Goal: Task Accomplishment & Management: Use online tool/utility

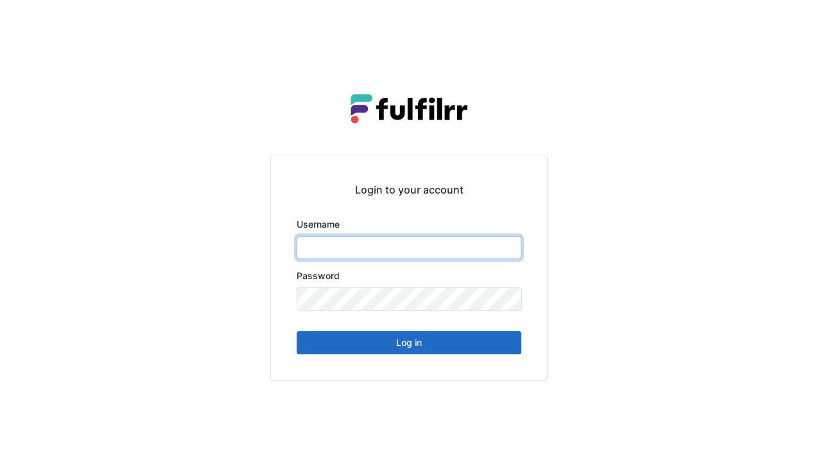
type input "******"
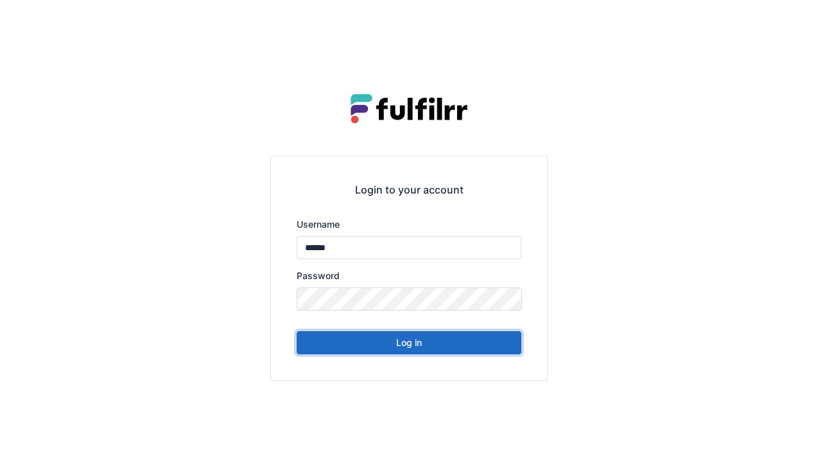
click at [405, 353] on button "Log in" at bounding box center [409, 342] width 225 height 23
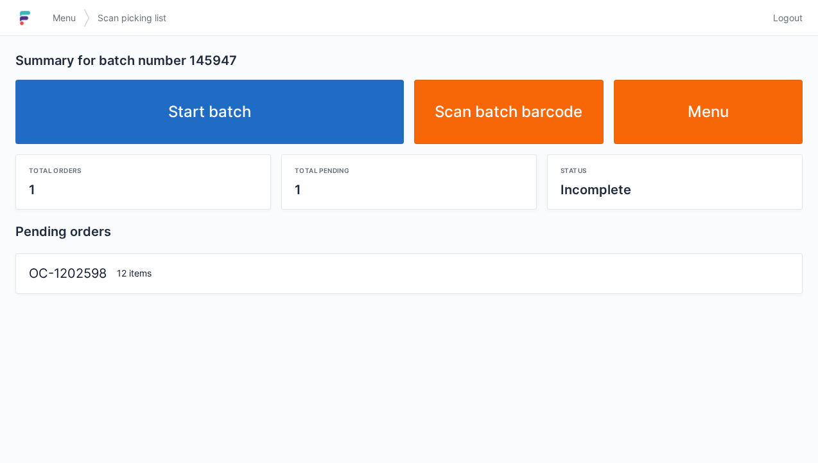
click at [224, 126] on link "Start batch" at bounding box center [209, 112] width 389 height 64
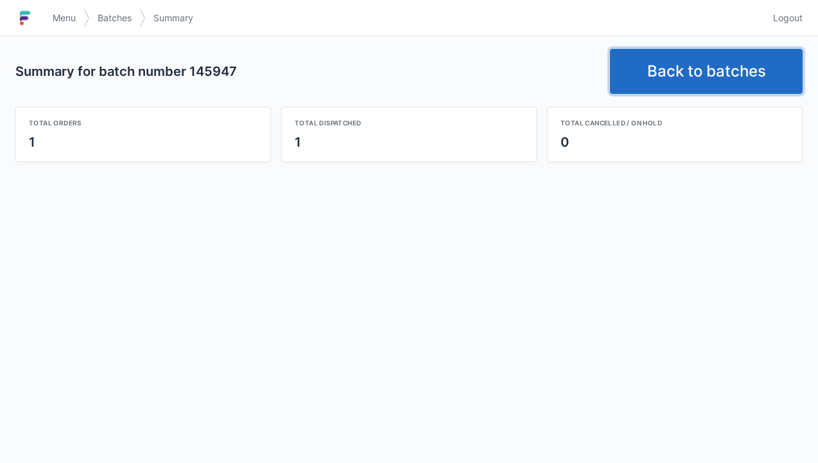
click at [712, 68] on link "Back to batches" at bounding box center [706, 71] width 193 height 45
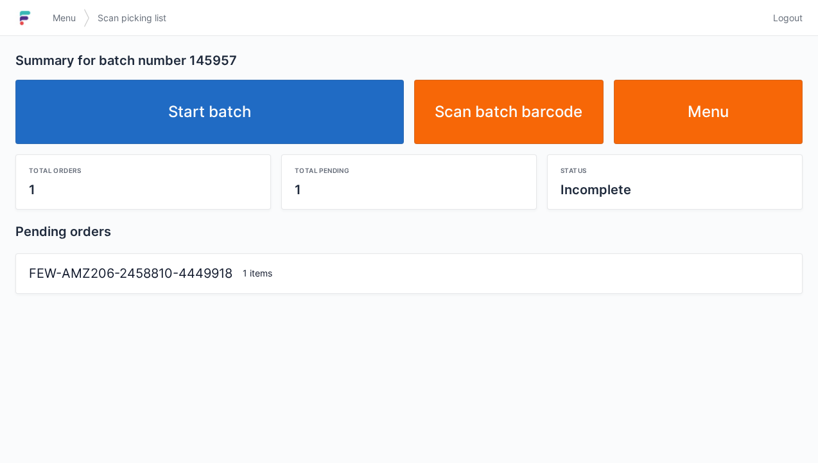
click at [221, 108] on link "Start batch" at bounding box center [209, 112] width 389 height 64
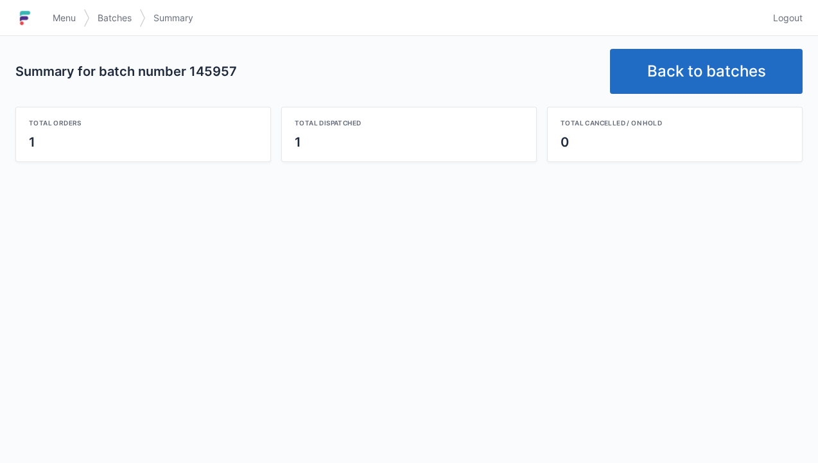
click at [755, 80] on link "Back to batches" at bounding box center [706, 71] width 193 height 45
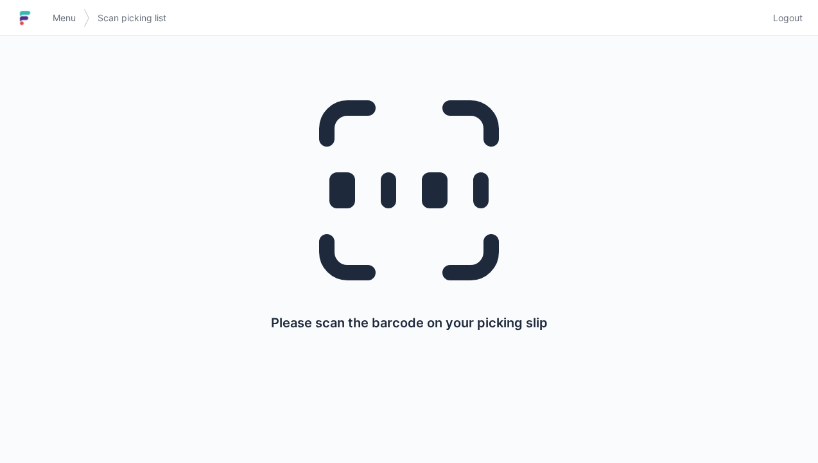
click at [51, 21] on link "Menu" at bounding box center [64, 17] width 39 height 23
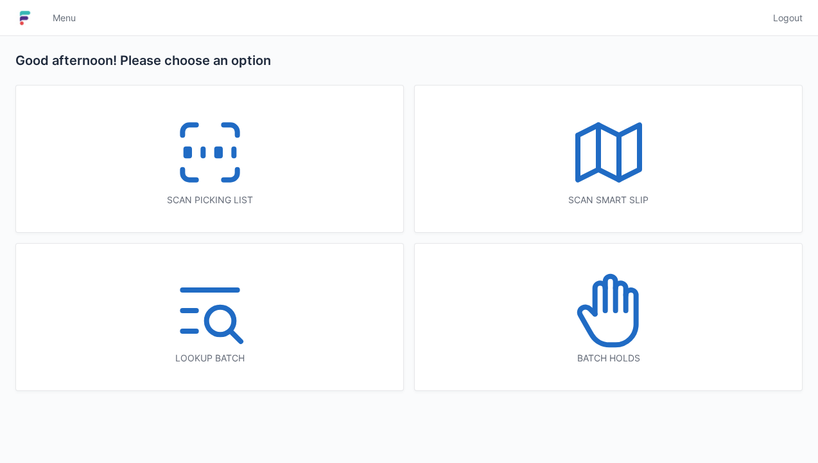
click at [608, 338] on icon at bounding box center [609, 310] width 82 height 82
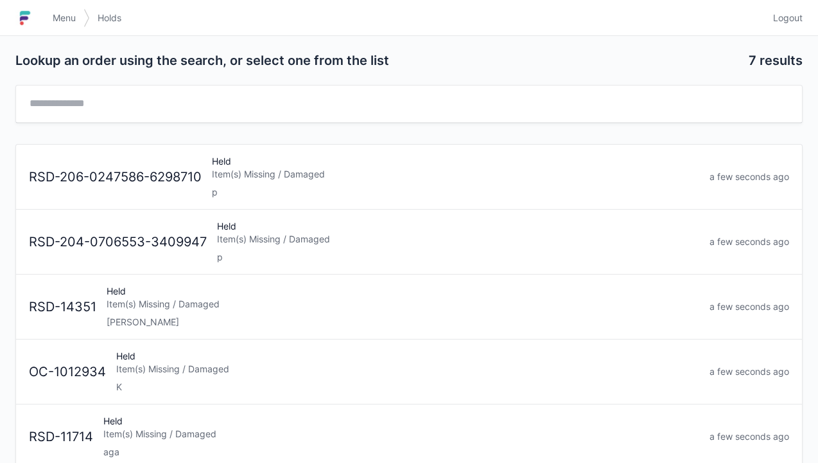
click at [795, 21] on span "Logout" at bounding box center [788, 18] width 30 height 13
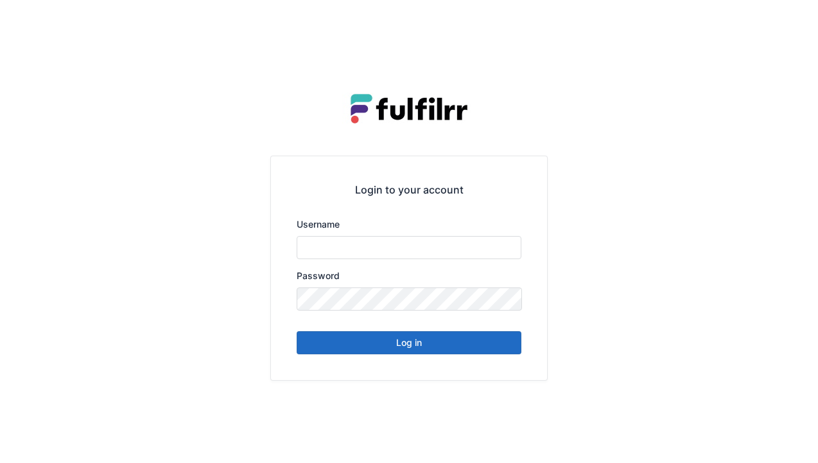
type input "******"
click at [410, 344] on button "Log in" at bounding box center [409, 342] width 225 height 23
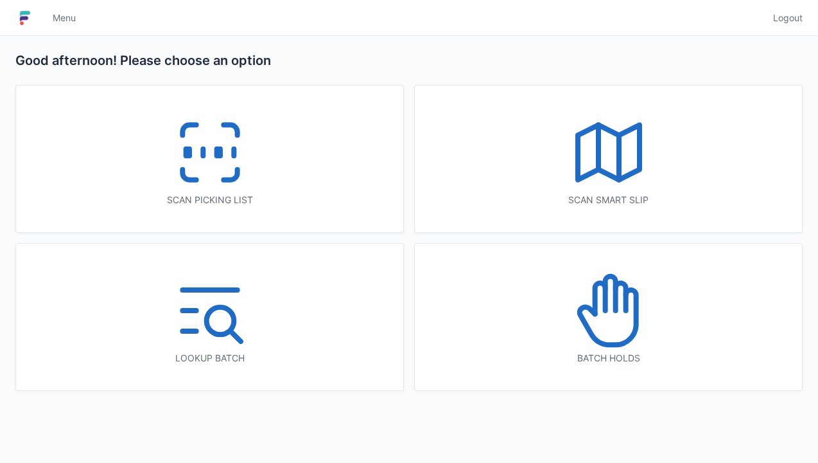
click at [208, 170] on icon at bounding box center [210, 152] width 82 height 82
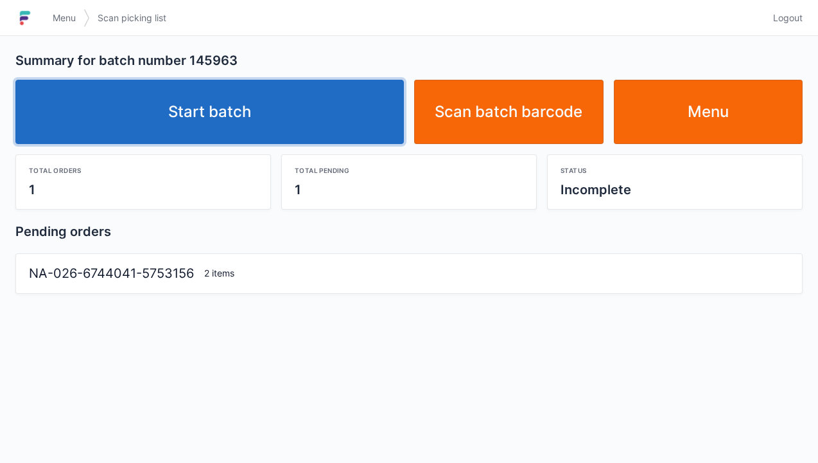
click at [252, 132] on link "Start batch" at bounding box center [209, 112] width 389 height 64
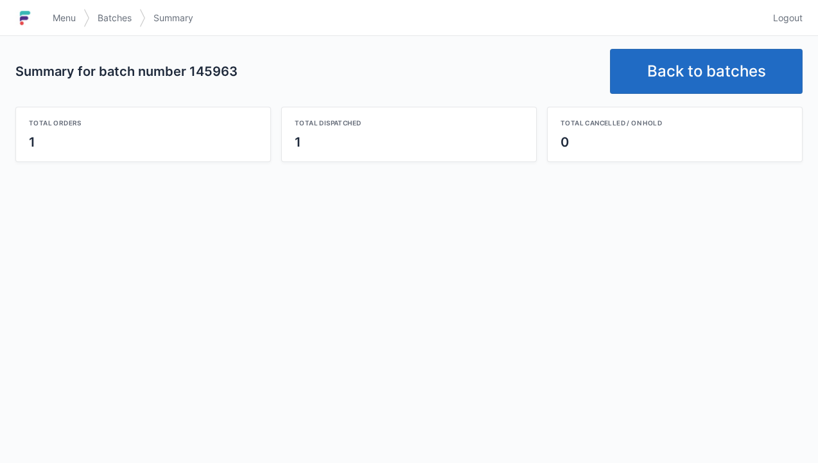
click at [776, 8] on link "Logout" at bounding box center [784, 17] width 37 height 23
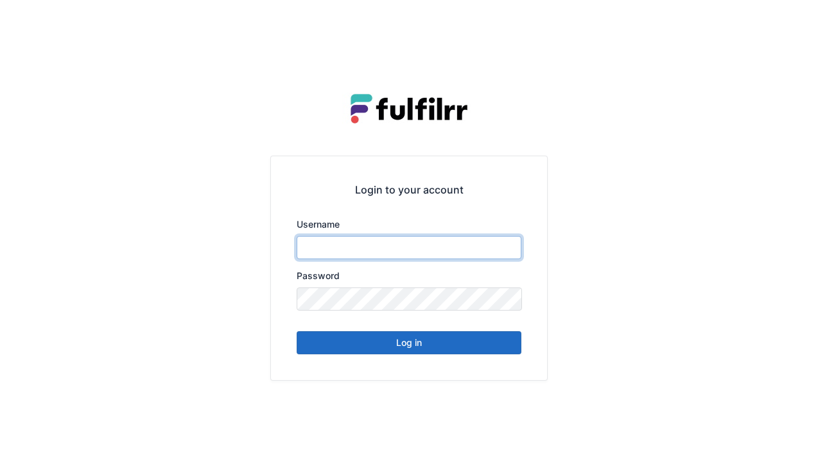
type input "******"
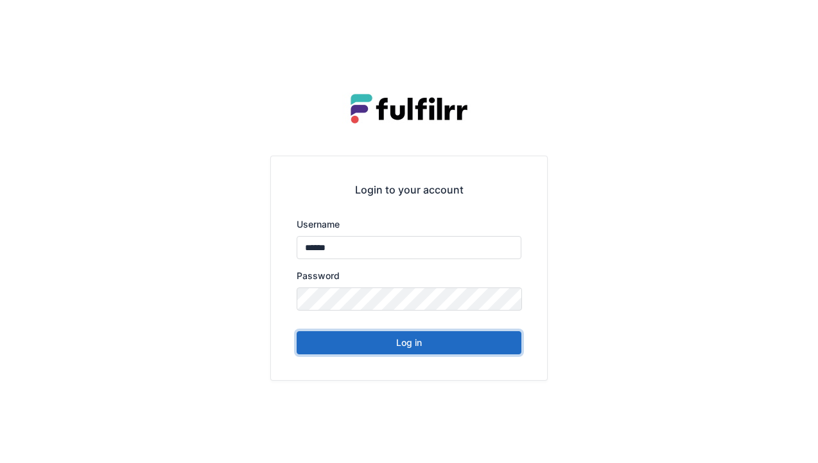
click at [376, 353] on button "Log in" at bounding box center [409, 342] width 225 height 23
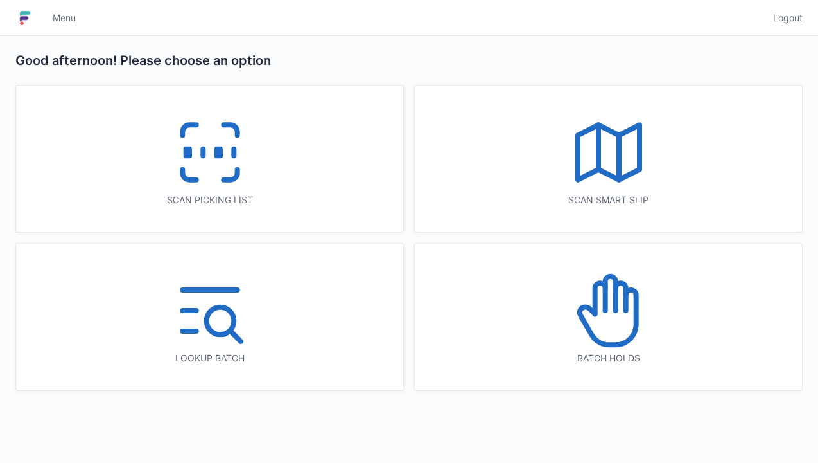
click at [214, 137] on icon at bounding box center [210, 152] width 82 height 82
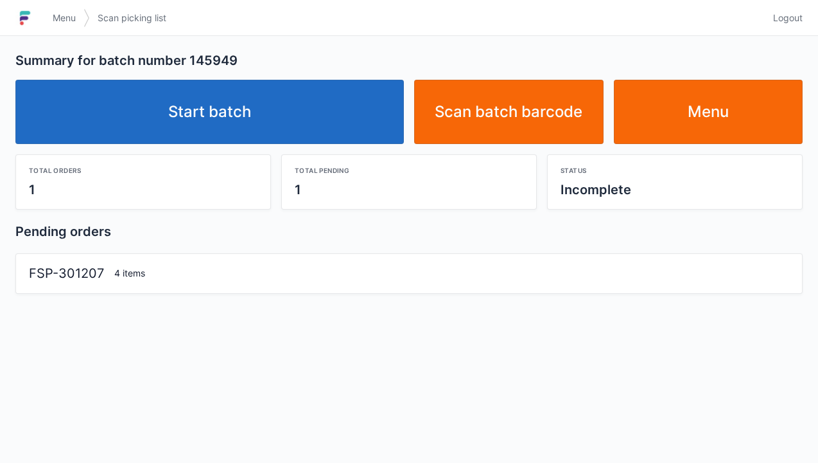
click at [307, 135] on link "Start batch" at bounding box center [209, 112] width 389 height 64
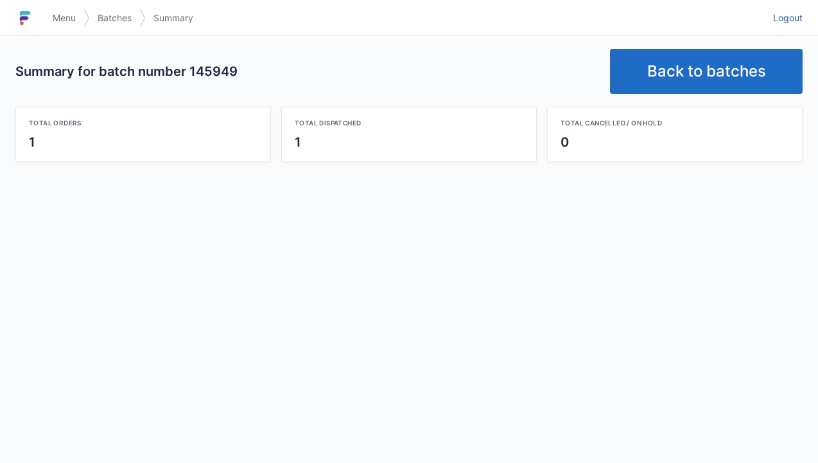
click at [794, 23] on span "Logout" at bounding box center [788, 18] width 30 height 13
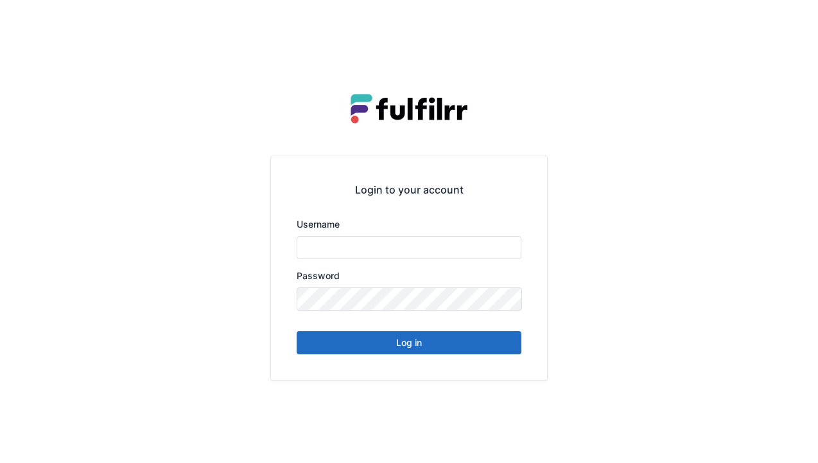
type input "******"
click at [400, 348] on button "Log in" at bounding box center [409, 342] width 225 height 23
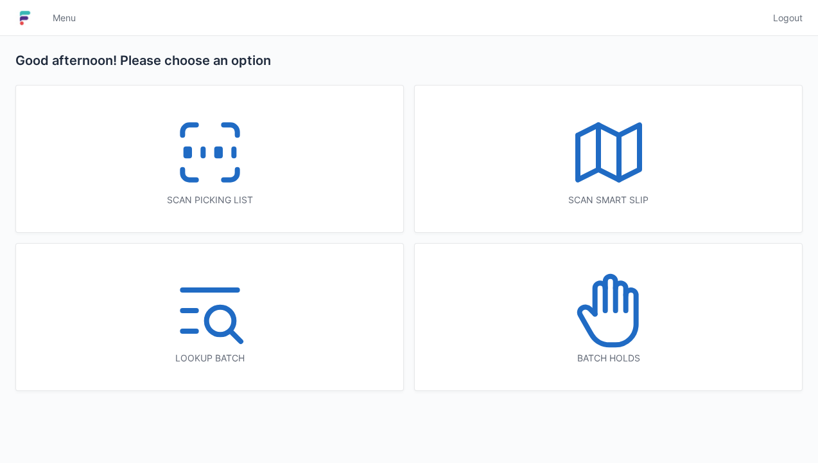
click at [182, 148] on icon at bounding box center [210, 152] width 82 height 82
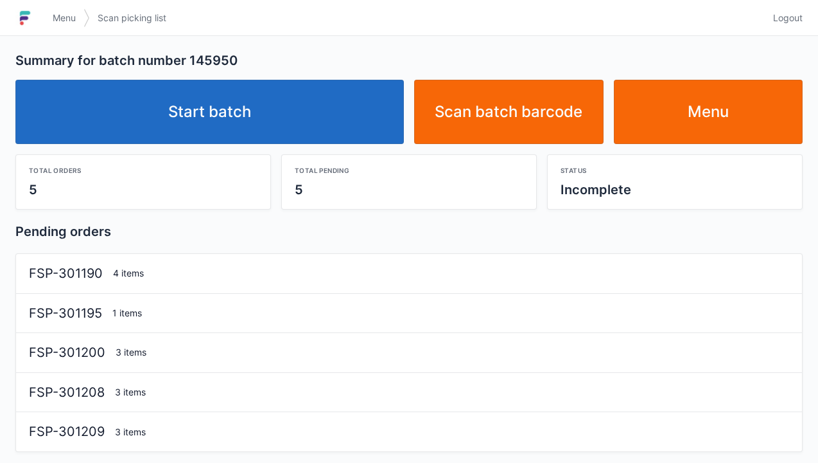
click at [179, 87] on link "Start batch" at bounding box center [209, 112] width 389 height 64
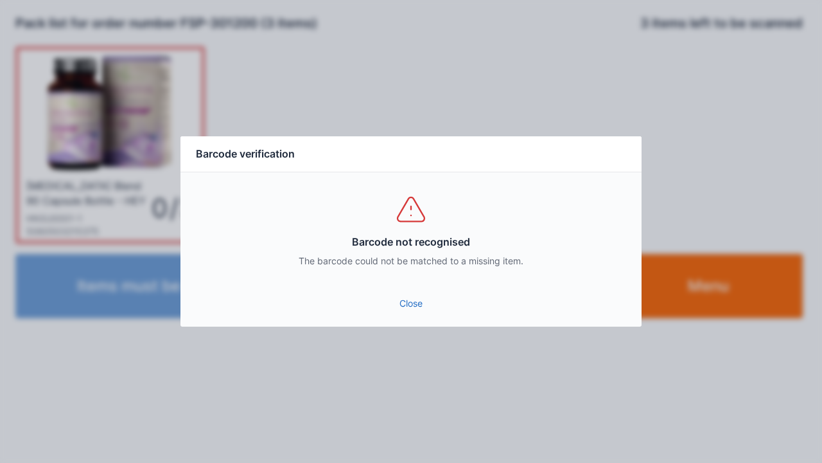
click at [411, 294] on link "Close" at bounding box center [411, 303] width 441 height 23
click at [408, 313] on link "Close" at bounding box center [411, 303] width 441 height 23
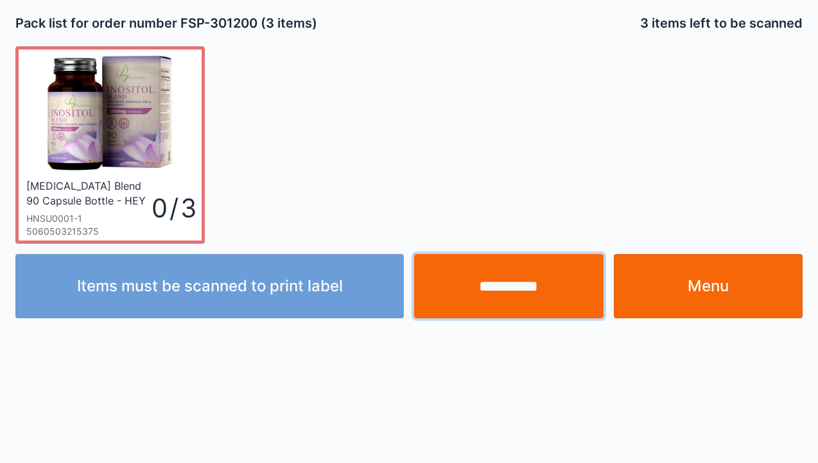
click at [522, 283] on input "**********" at bounding box center [509, 286] width 190 height 64
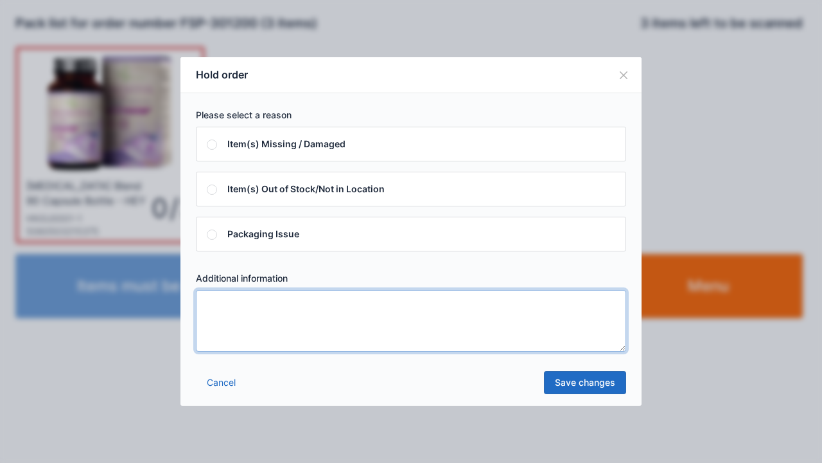
click at [255, 326] on textarea at bounding box center [411, 321] width 430 height 62
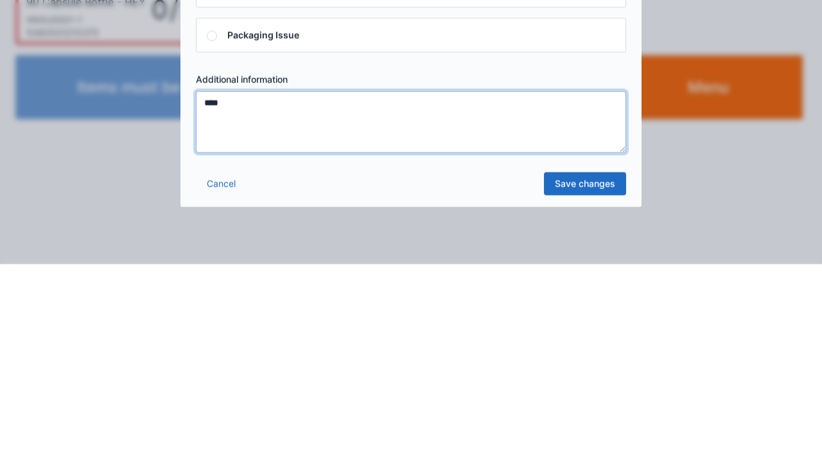
type textarea "****"
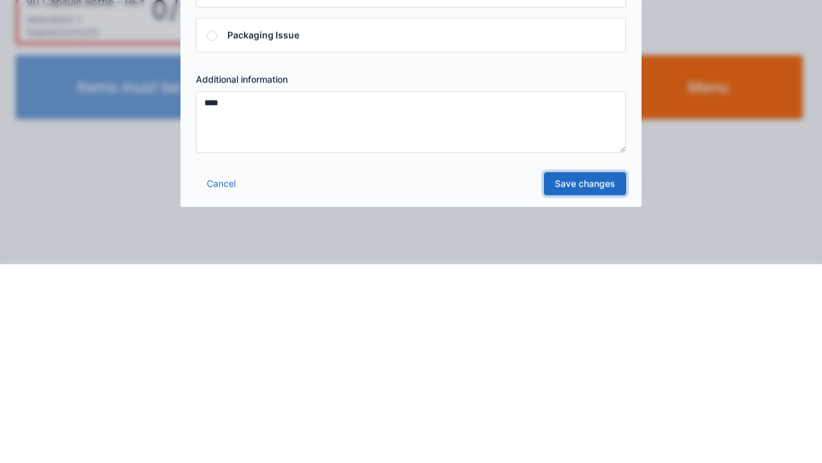
click at [569, 375] on link "Save changes" at bounding box center [585, 382] width 82 height 23
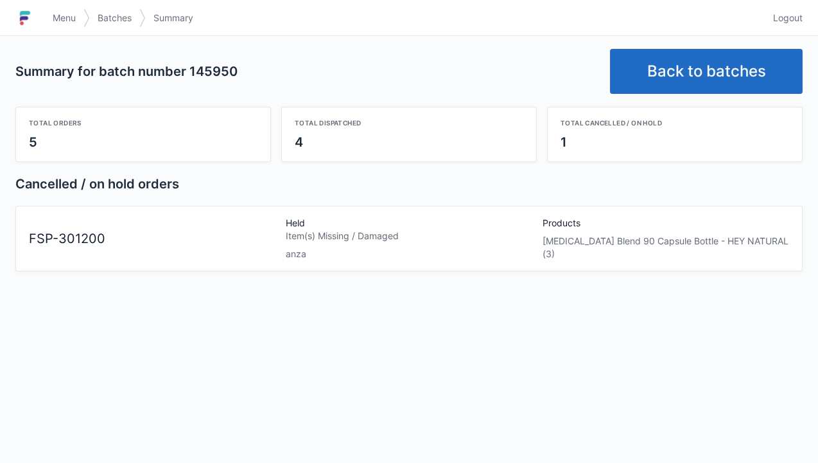
click at [789, 22] on span "Logout" at bounding box center [788, 18] width 30 height 13
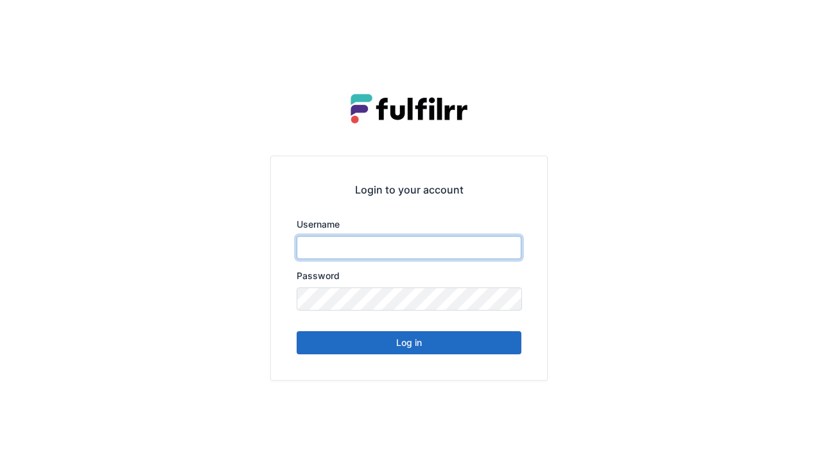
type input "******"
click at [455, 350] on button "Log in" at bounding box center [409, 342] width 225 height 23
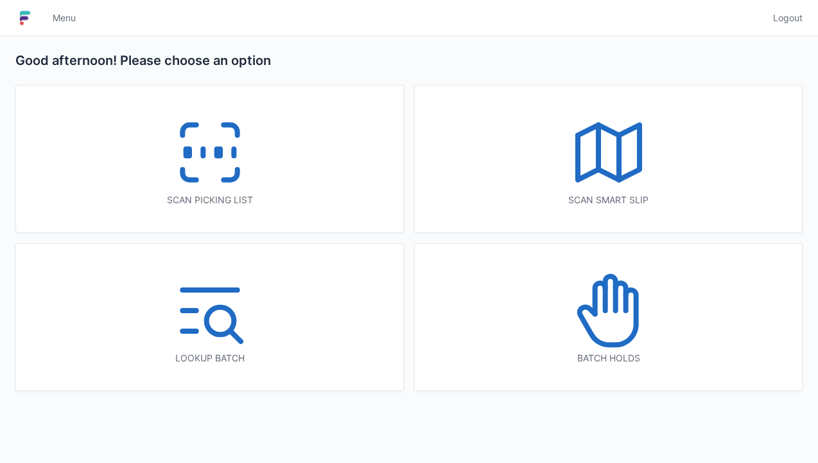
click at [605, 327] on icon at bounding box center [609, 310] width 82 height 82
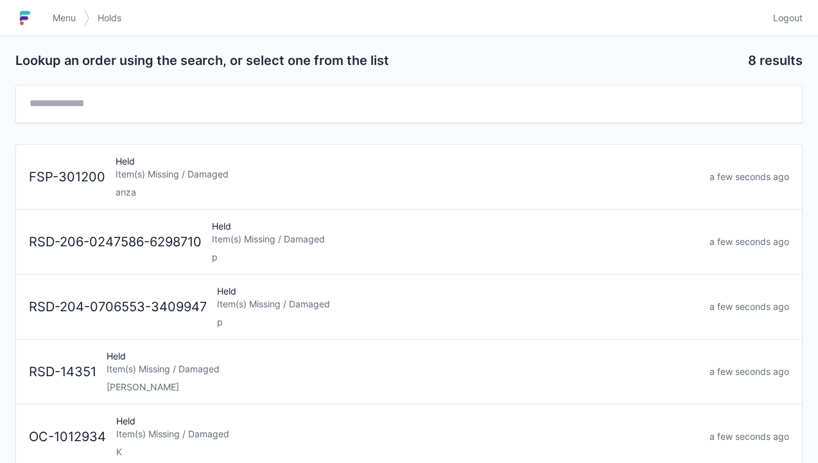
click at [334, 173] on div "Item(s) Missing / Damaged" at bounding box center [408, 174] width 584 height 13
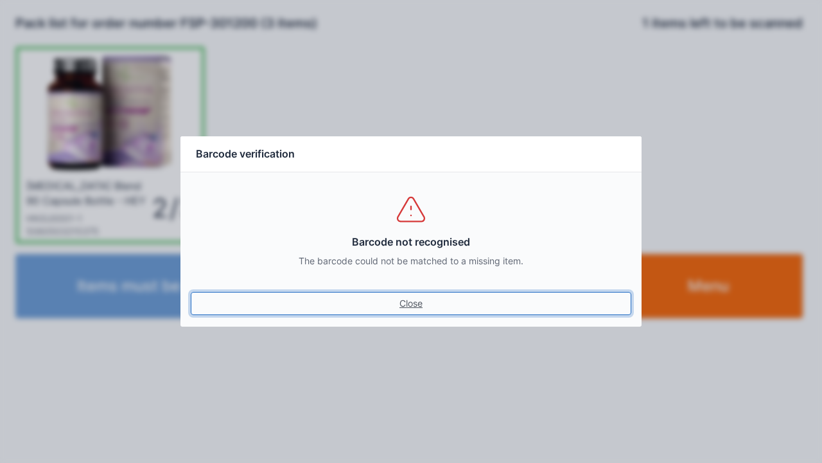
click at [412, 310] on link "Close" at bounding box center [411, 303] width 441 height 23
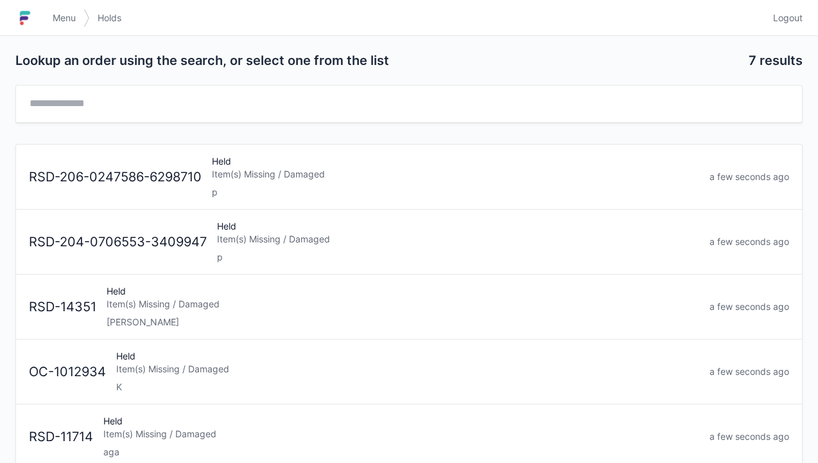
click at [777, 25] on link "Logout" at bounding box center [784, 17] width 37 height 23
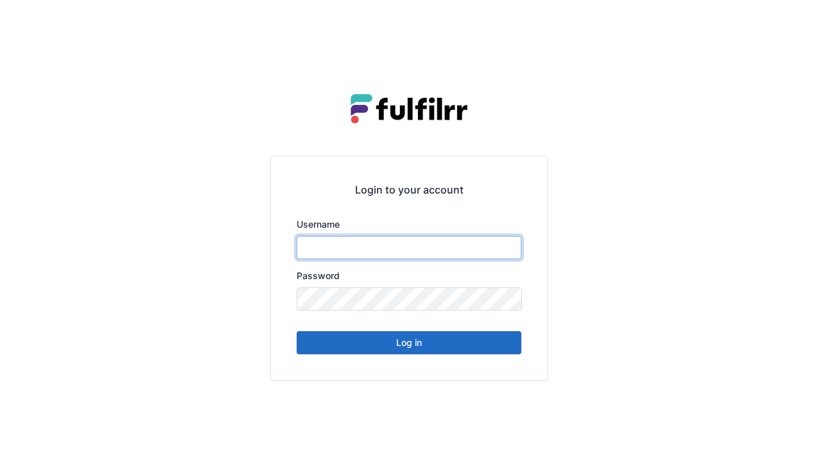
type input "******"
click at [421, 349] on button "Log in" at bounding box center [409, 342] width 225 height 23
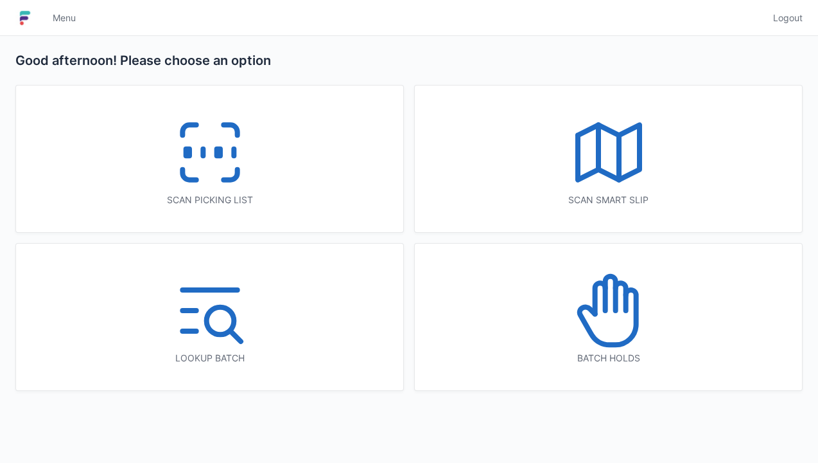
click at [229, 163] on icon at bounding box center [210, 152] width 82 height 82
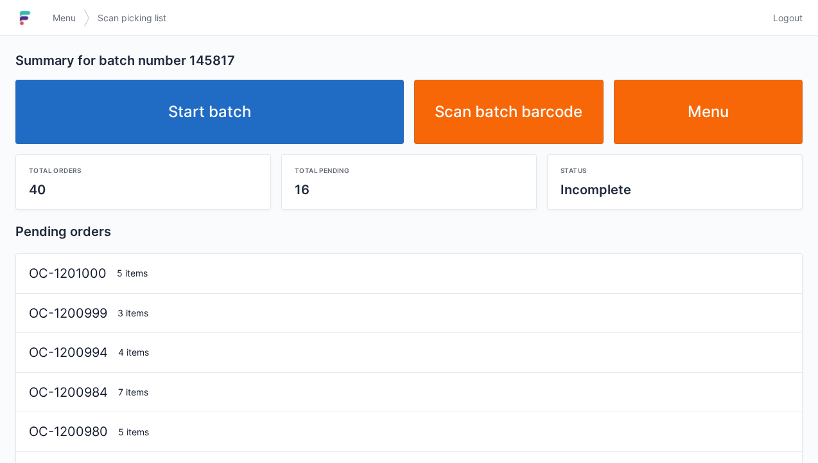
click at [272, 123] on link "Start batch" at bounding box center [209, 112] width 389 height 64
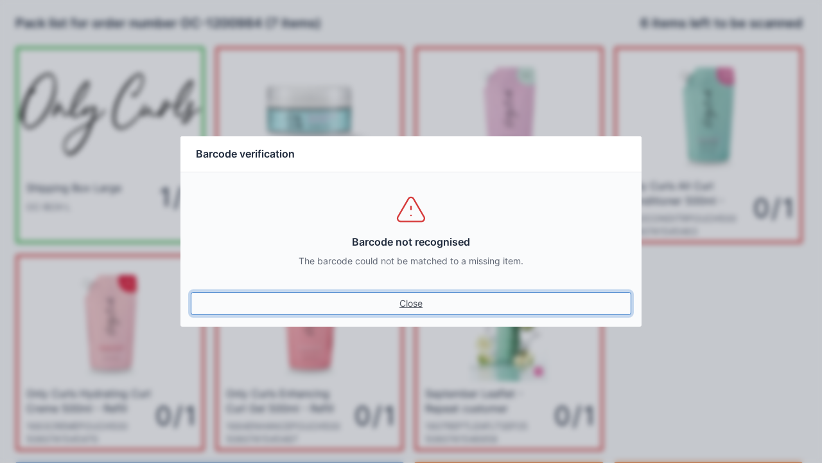
click at [410, 311] on link "Close" at bounding box center [411, 303] width 441 height 23
click at [410, 313] on link "Close" at bounding box center [411, 303] width 441 height 23
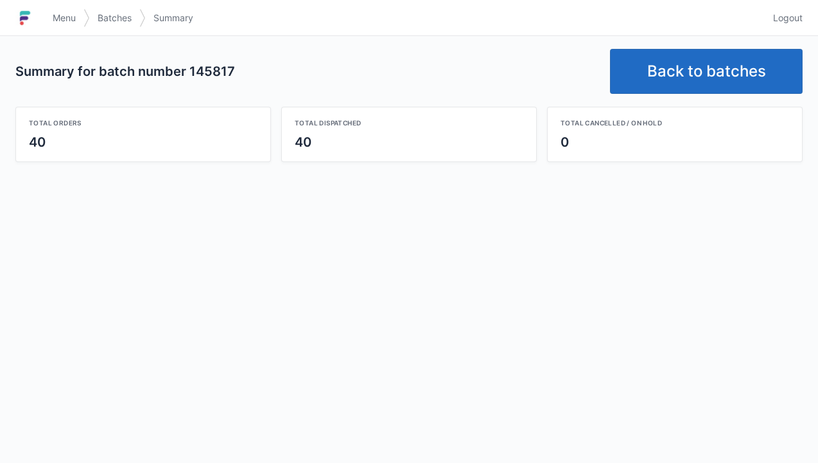
click at [703, 69] on link "Back to batches" at bounding box center [706, 71] width 193 height 45
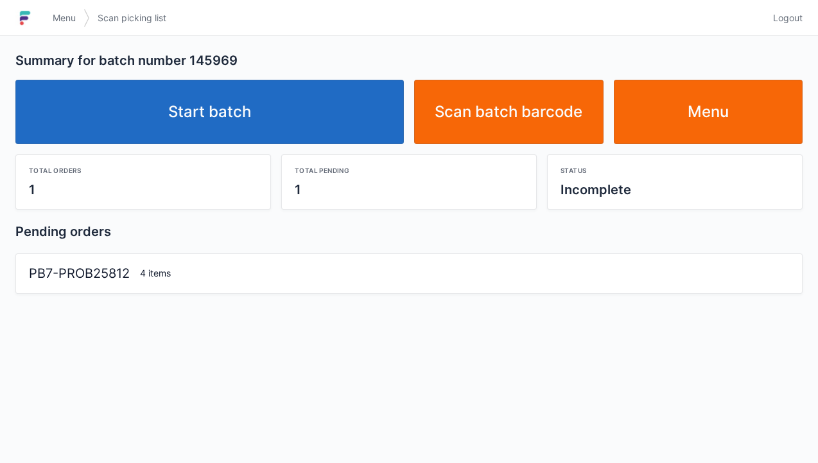
click at [301, 102] on link "Start batch" at bounding box center [209, 112] width 389 height 64
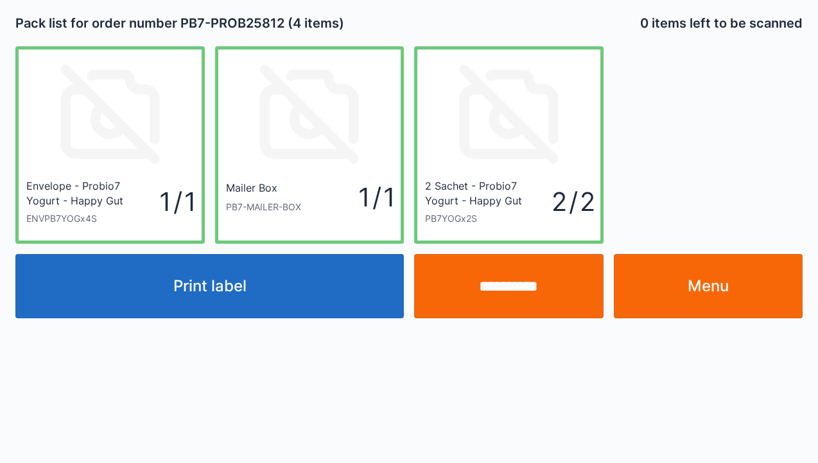
click at [266, 295] on button "Print label" at bounding box center [209, 286] width 389 height 64
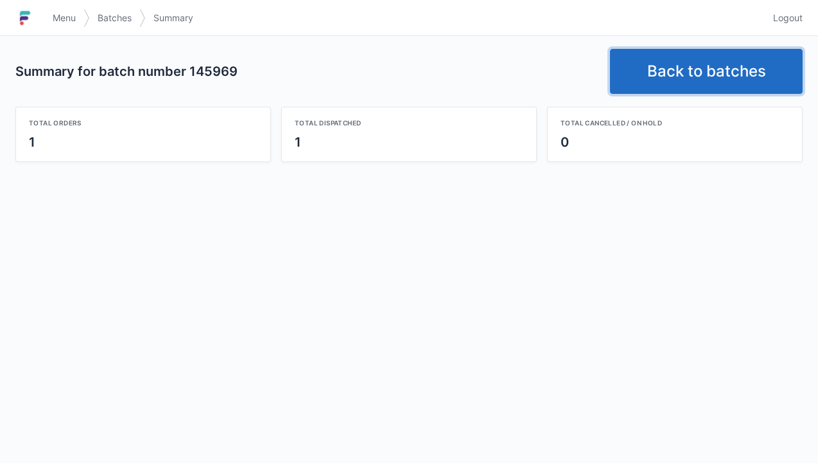
click at [685, 65] on link "Back to batches" at bounding box center [706, 71] width 193 height 45
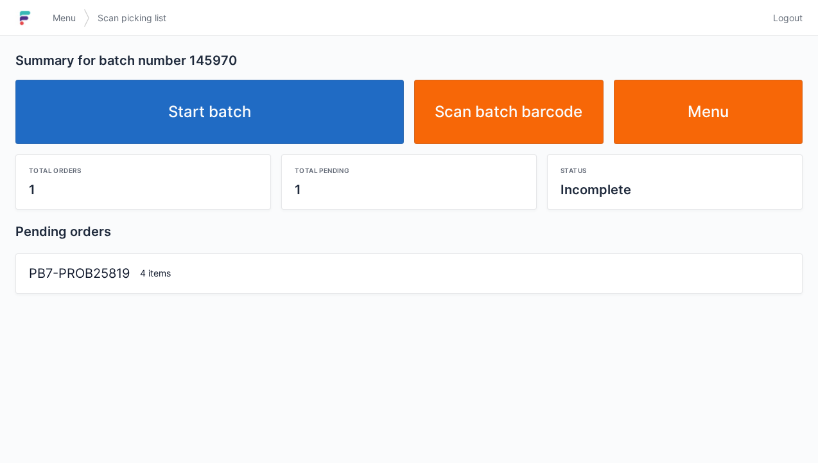
click at [233, 119] on link "Start batch" at bounding box center [209, 112] width 389 height 64
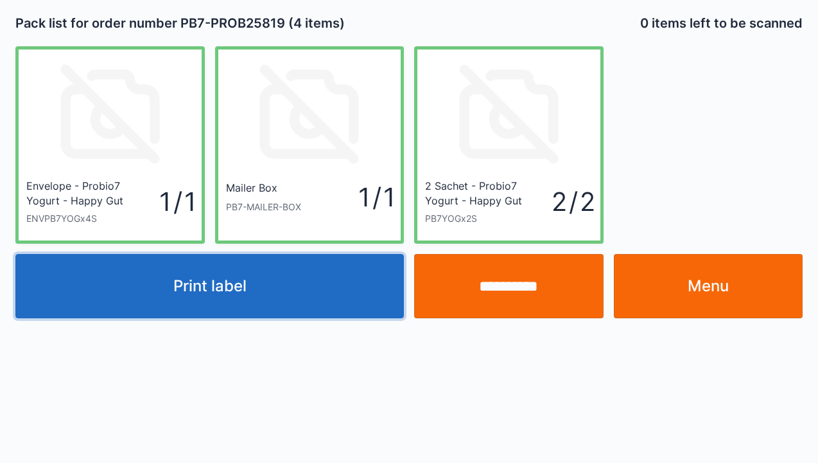
click at [295, 287] on button "Print label" at bounding box center [209, 286] width 389 height 64
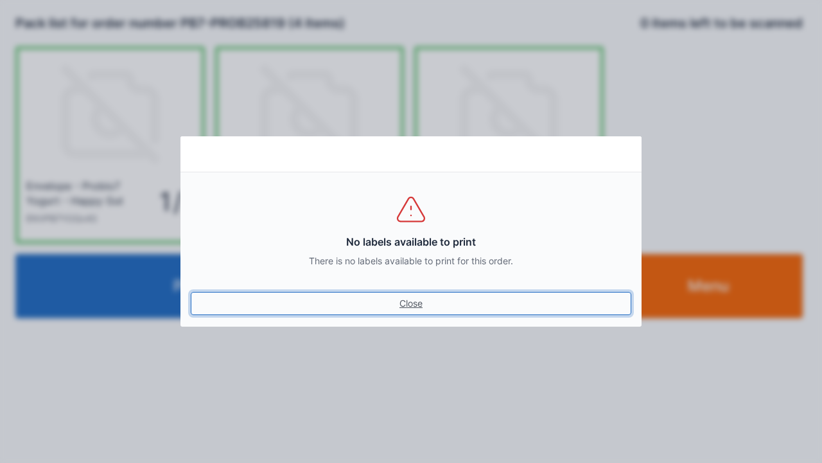
click at [410, 303] on link "Close" at bounding box center [411, 303] width 441 height 23
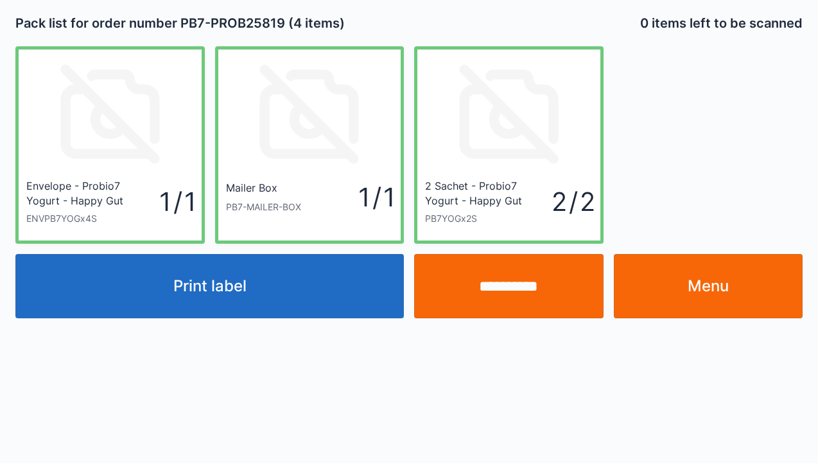
click at [693, 286] on link "Menu" at bounding box center [709, 286] width 190 height 64
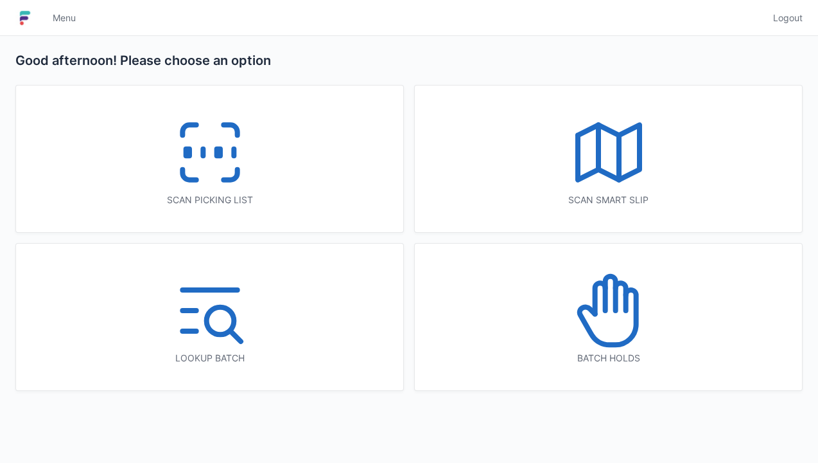
click at [212, 147] on icon at bounding box center [210, 152] width 82 height 82
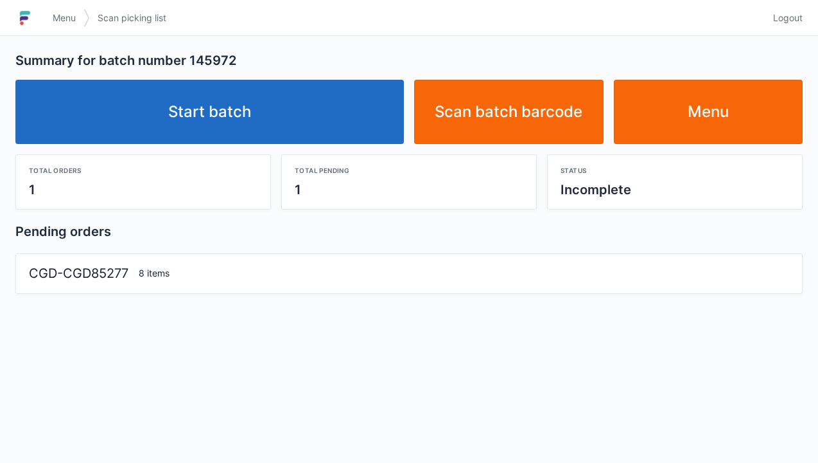
click at [263, 112] on link "Start batch" at bounding box center [209, 112] width 389 height 64
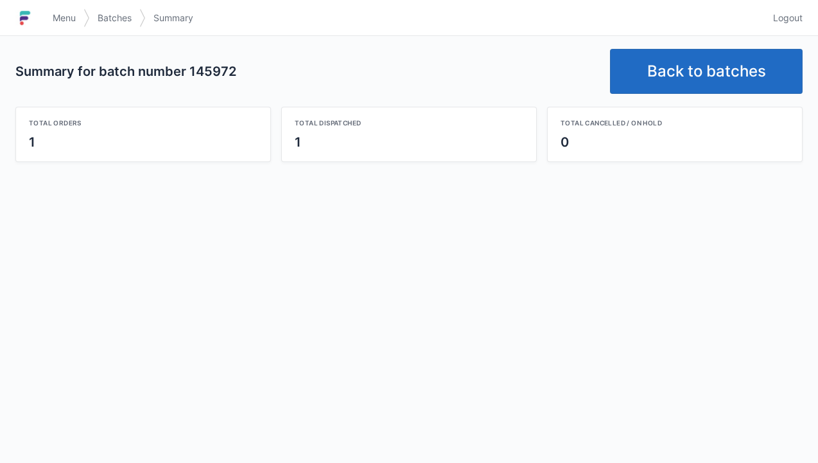
click at [689, 79] on link "Back to batches" at bounding box center [706, 71] width 193 height 45
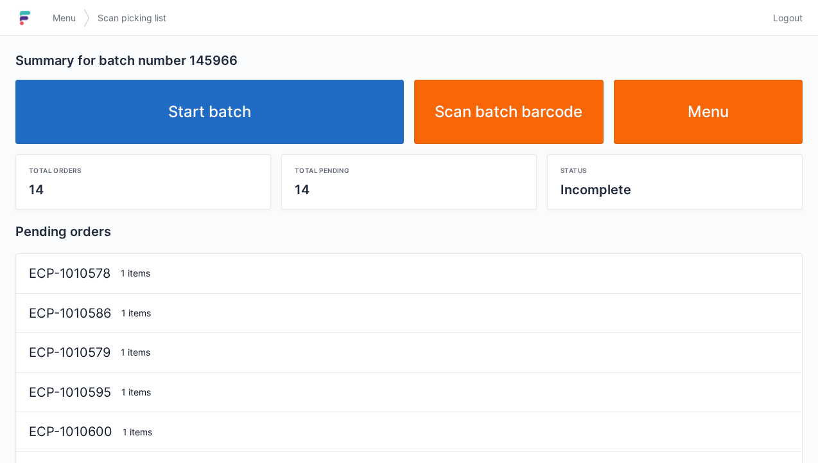
click at [272, 114] on link "Start batch" at bounding box center [209, 112] width 389 height 64
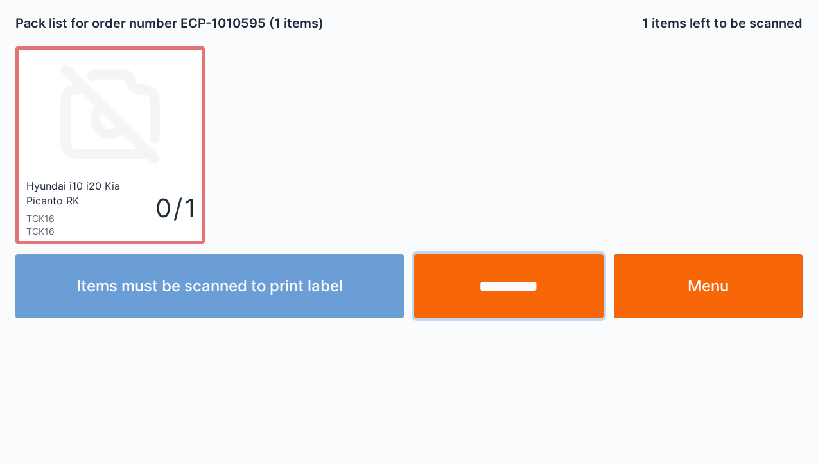
click at [522, 282] on input "**********" at bounding box center [509, 286] width 190 height 64
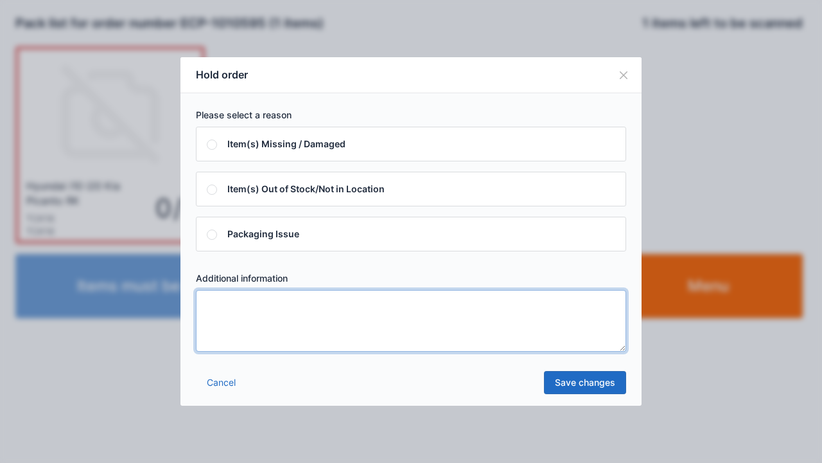
click at [290, 333] on textarea at bounding box center [411, 321] width 430 height 62
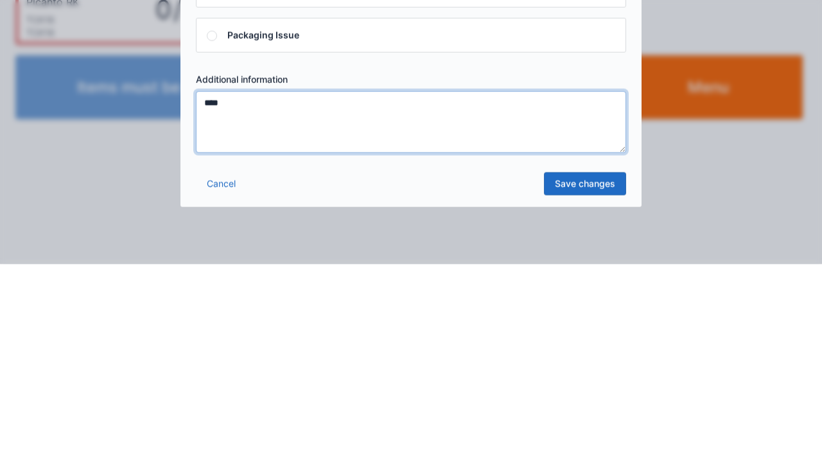
type textarea "****"
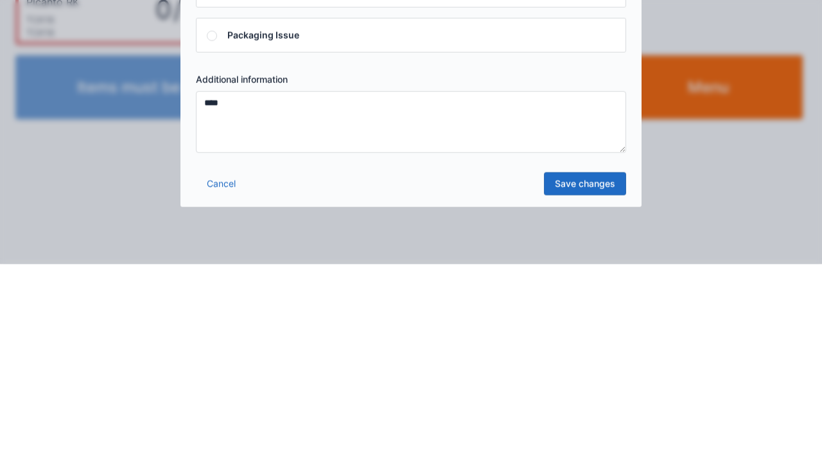
click at [580, 385] on link "Save changes" at bounding box center [585, 382] width 82 height 23
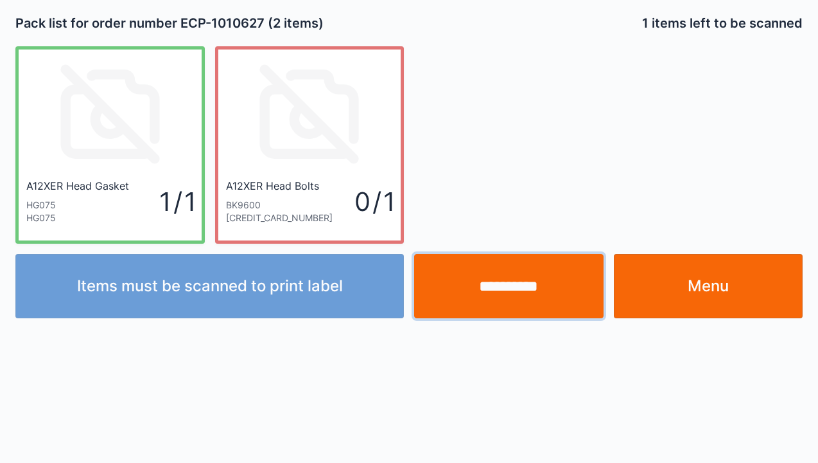
click at [513, 285] on input "**********" at bounding box center [509, 286] width 190 height 64
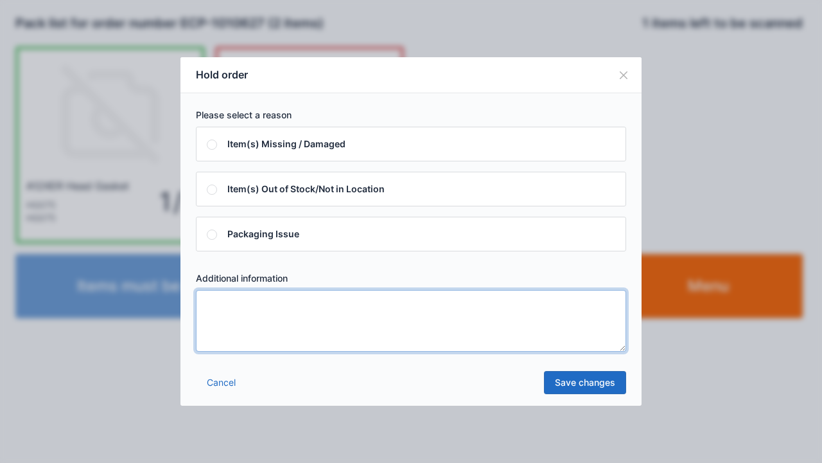
click at [247, 326] on textarea at bounding box center [411, 321] width 430 height 62
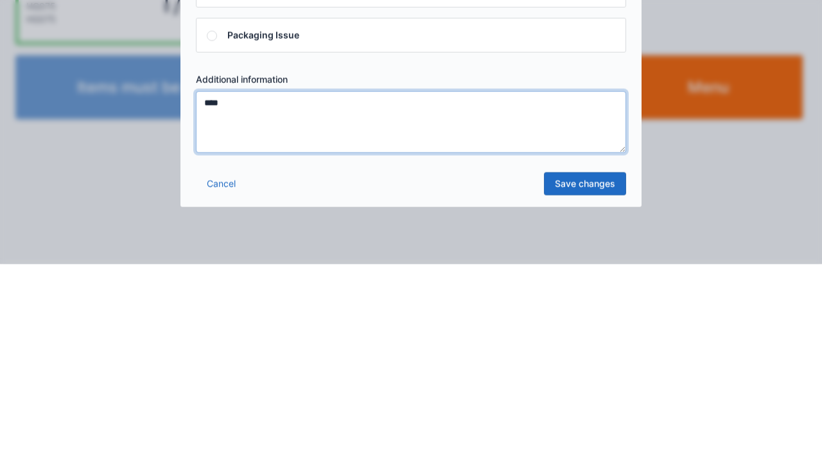
type textarea "****"
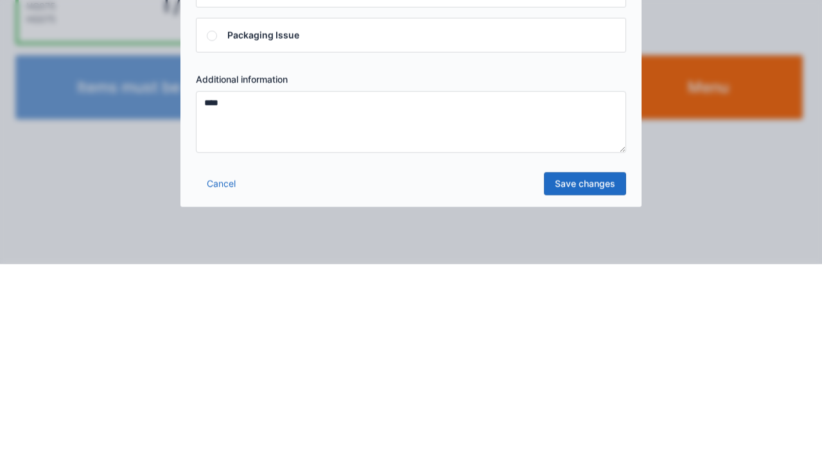
click at [590, 384] on link "Save changes" at bounding box center [585, 382] width 82 height 23
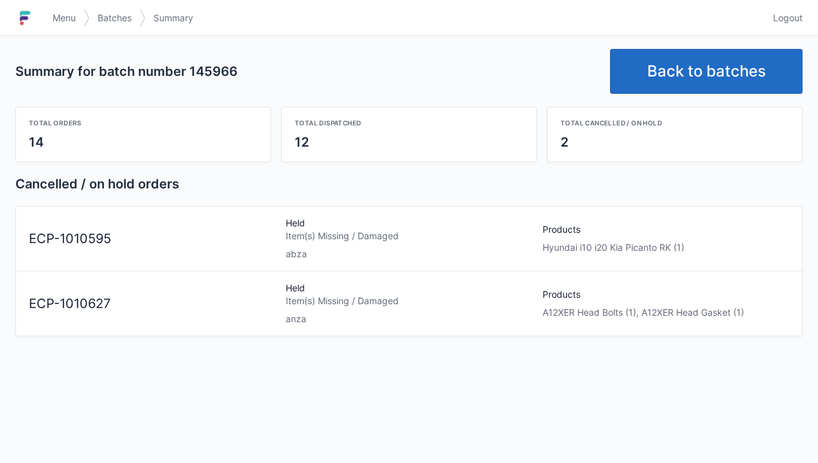
click at [794, 19] on span "Logout" at bounding box center [788, 18] width 30 height 13
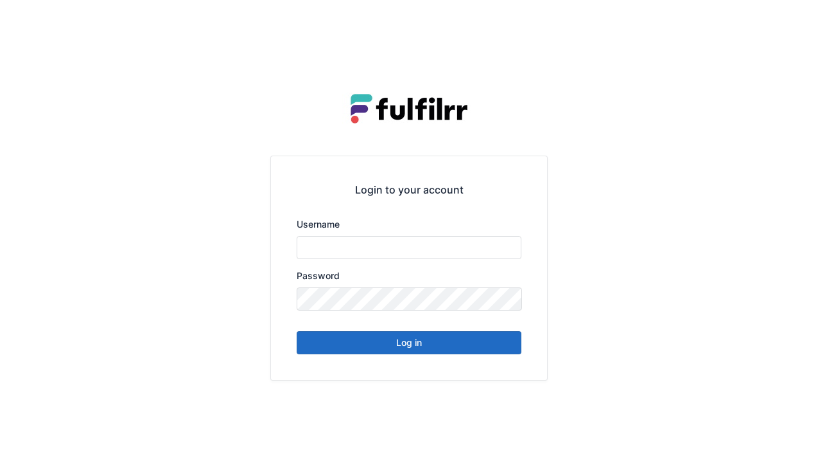
type input "******"
click at [429, 348] on button "Log in" at bounding box center [409, 342] width 225 height 23
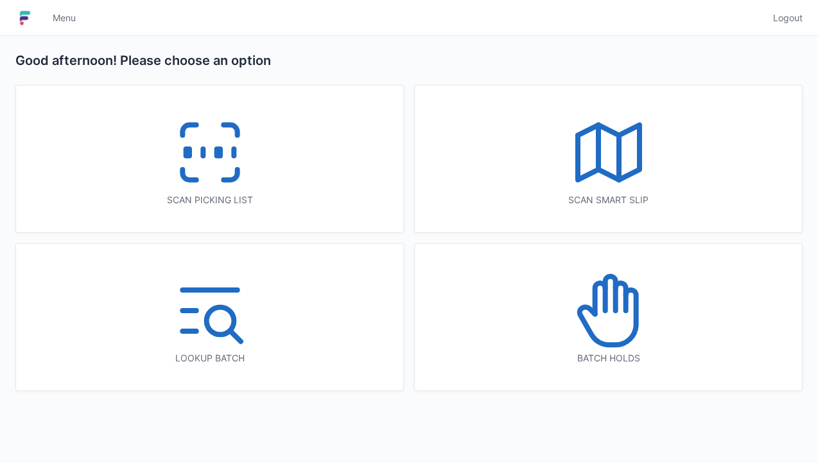
click at [234, 154] on line at bounding box center [234, 152] width 0 height 7
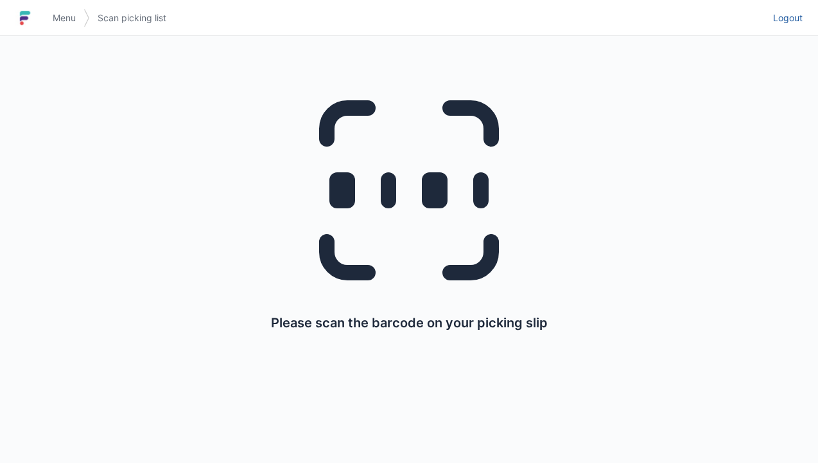
click at [799, 28] on link "Logout" at bounding box center [784, 17] width 37 height 23
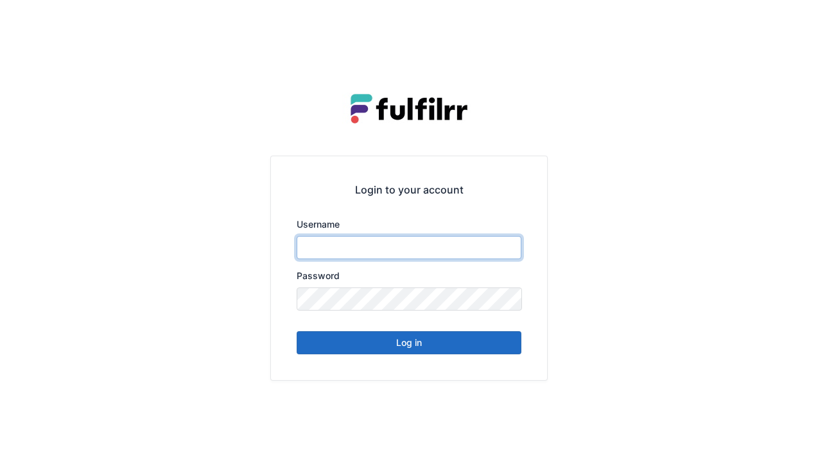
type input "******"
click at [437, 344] on button "Log in" at bounding box center [409, 342] width 225 height 23
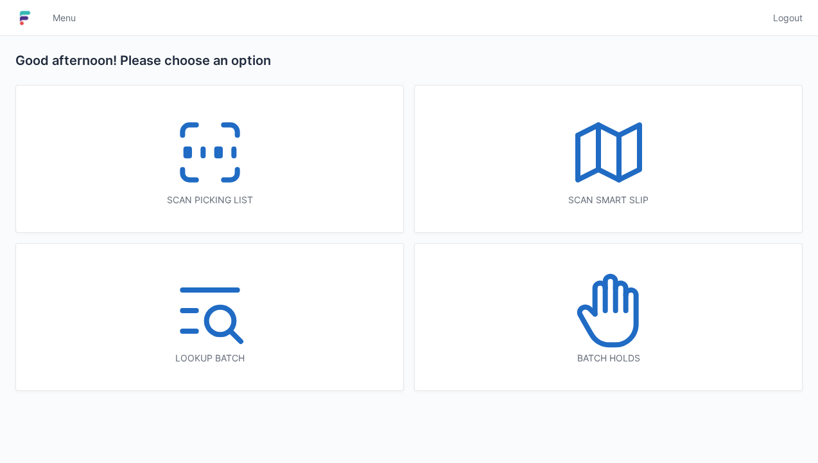
click at [603, 337] on icon at bounding box center [609, 310] width 82 height 82
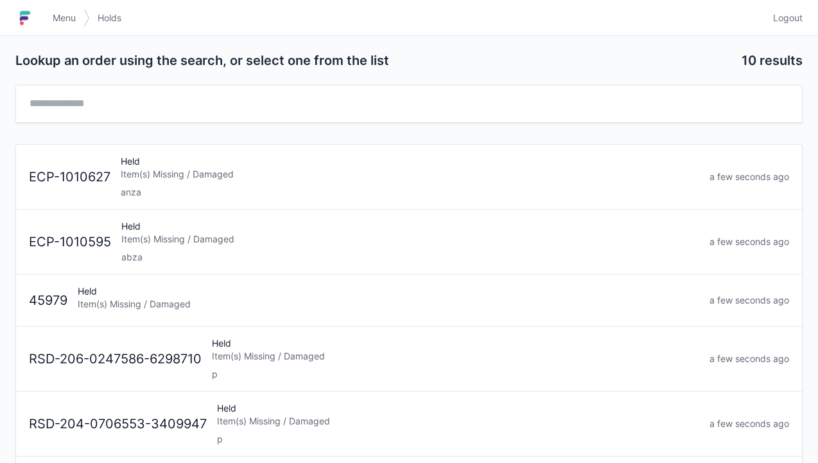
click at [238, 245] on div "Held Item(s) Missing / Damaged abza" at bounding box center [410, 242] width 588 height 44
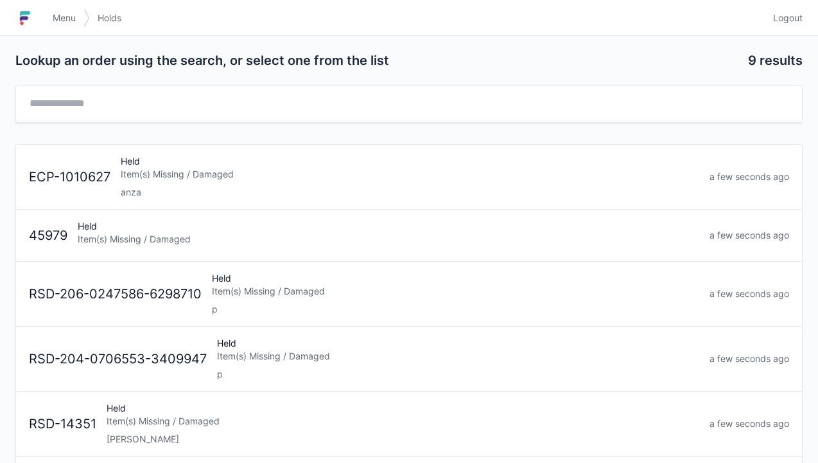
click at [286, 168] on div "Item(s) Missing / Damaged" at bounding box center [410, 174] width 579 height 13
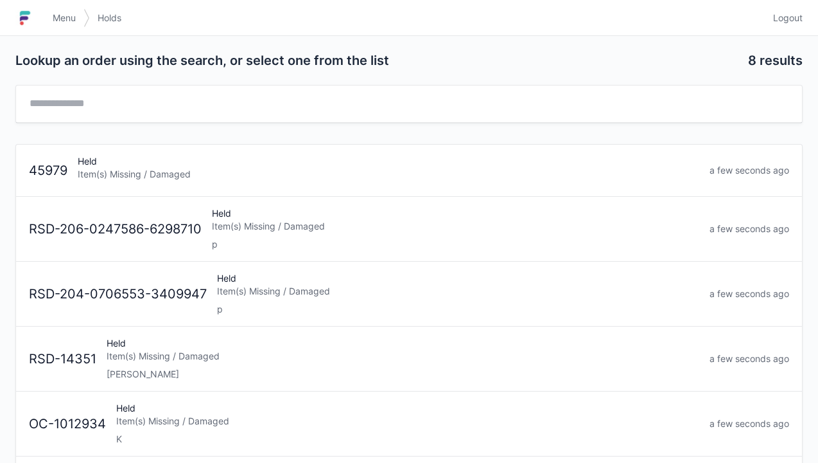
click at [790, 25] on link "Logout" at bounding box center [784, 17] width 37 height 23
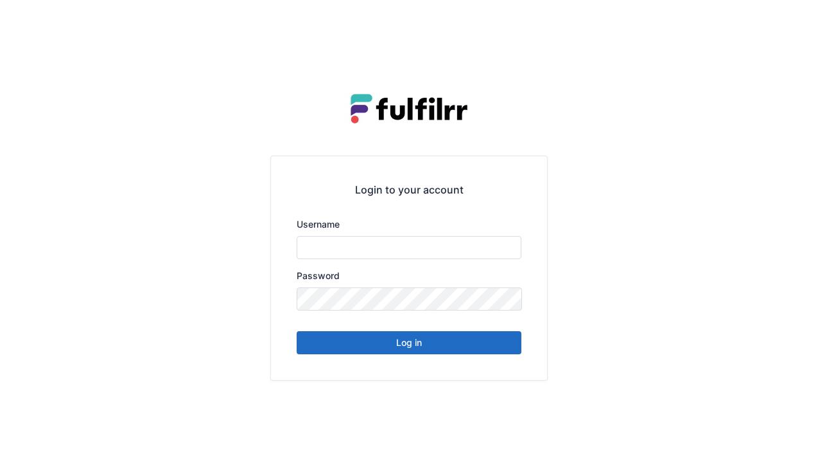
type input "******"
click at [394, 364] on div "Login to your account Username ****** Password Log in" at bounding box center [409, 267] width 276 height 223
click at [391, 344] on button "Log in" at bounding box center [409, 342] width 225 height 23
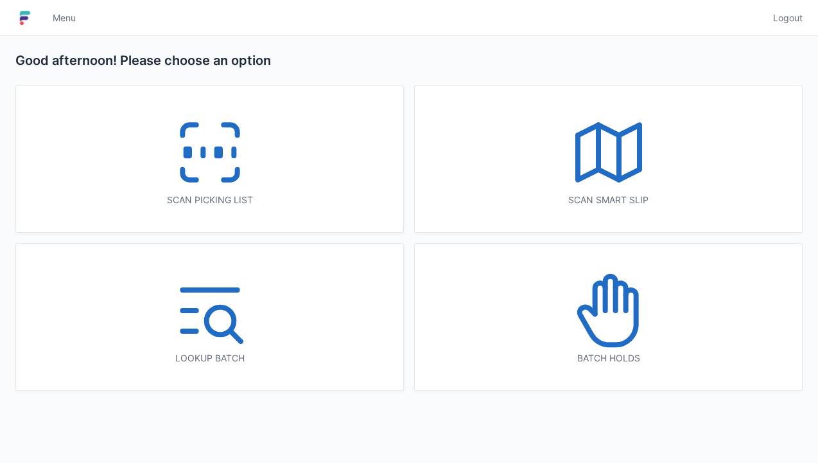
click at [211, 163] on icon at bounding box center [210, 152] width 82 height 82
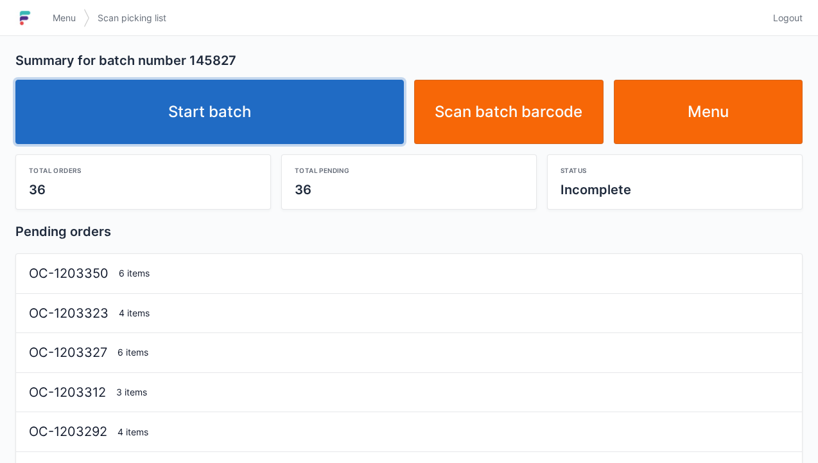
click at [265, 114] on link "Start batch" at bounding box center [209, 112] width 389 height 64
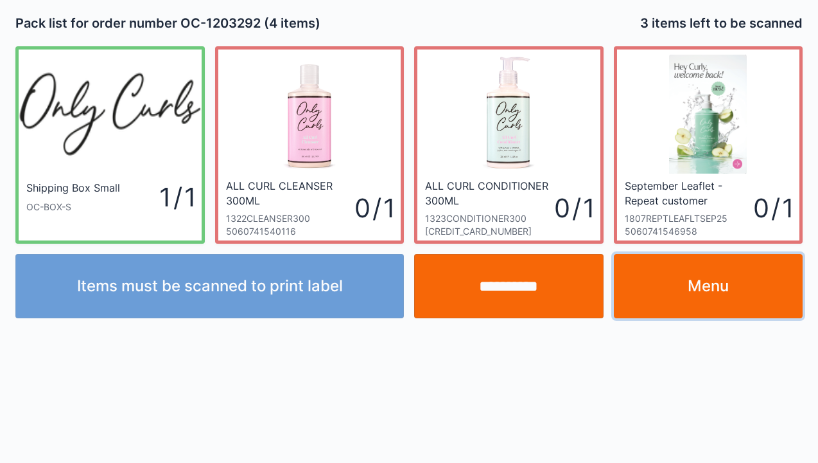
click at [710, 290] on link "Menu" at bounding box center [709, 286] width 190 height 64
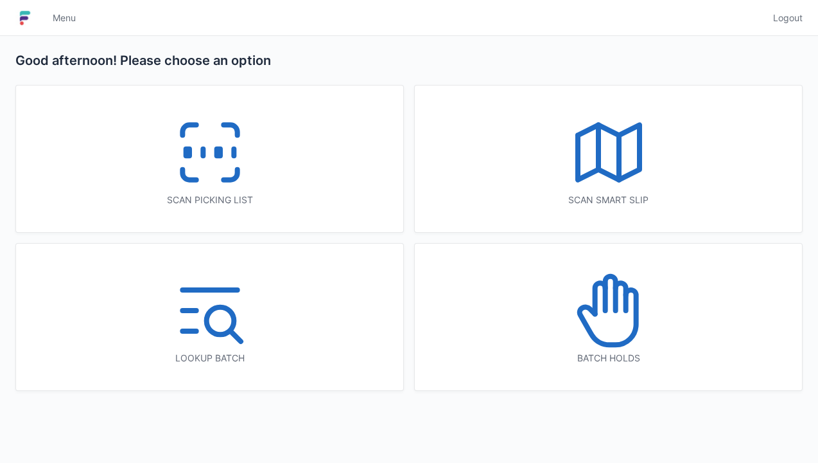
click at [211, 153] on icon at bounding box center [210, 152] width 82 height 82
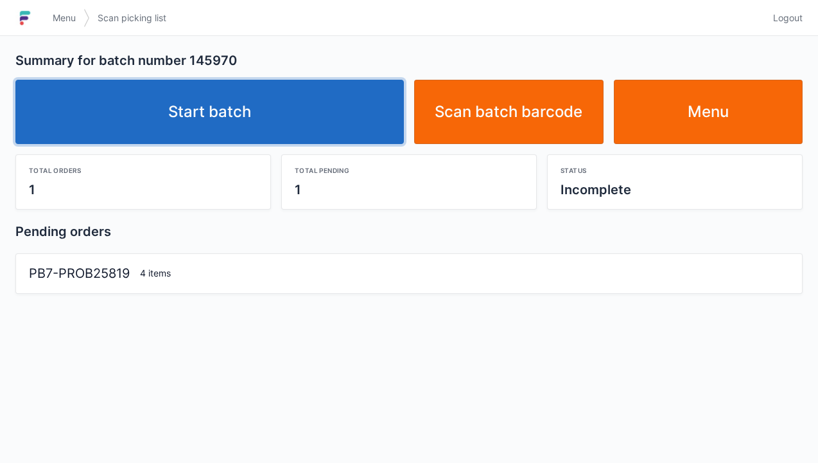
click at [235, 113] on link "Start batch" at bounding box center [209, 112] width 389 height 64
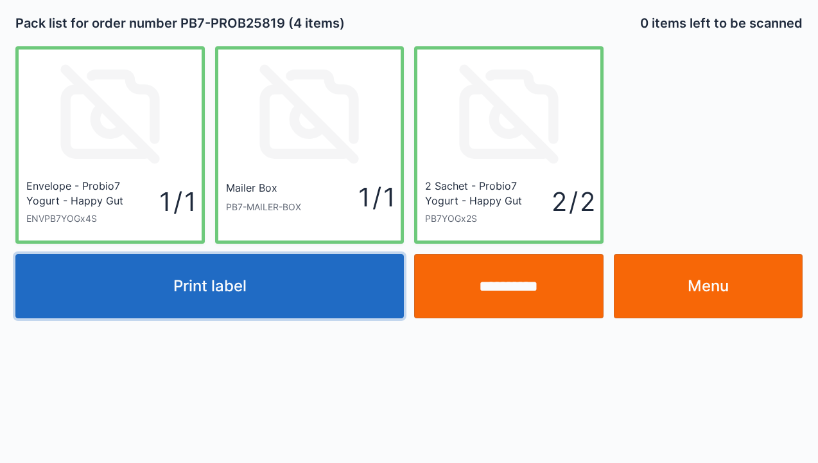
click at [285, 293] on button "Print label" at bounding box center [209, 286] width 389 height 64
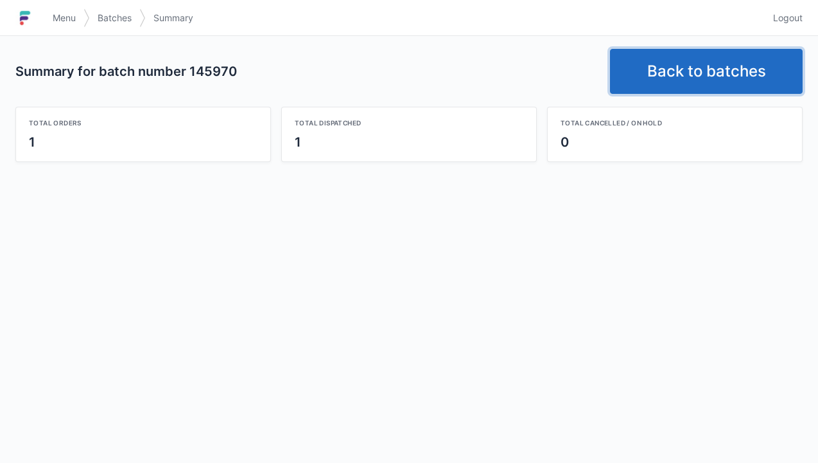
click at [724, 65] on link "Back to batches" at bounding box center [706, 71] width 193 height 45
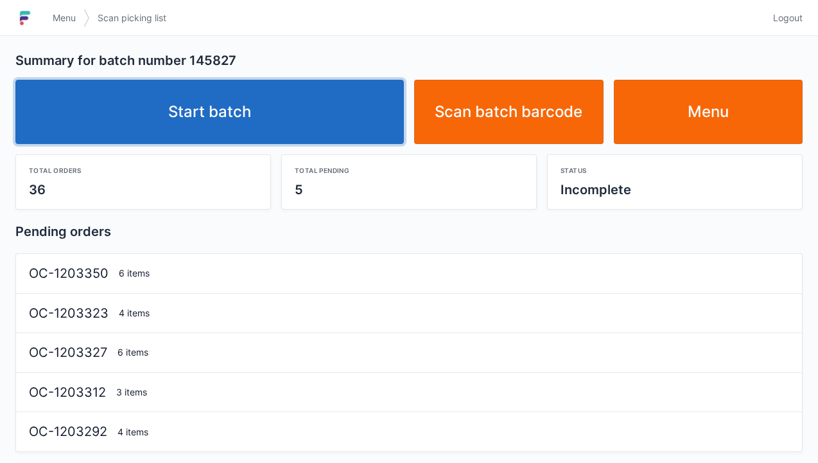
click at [263, 91] on link "Start batch" at bounding box center [209, 112] width 389 height 64
